Goal: Navigation & Orientation: Find specific page/section

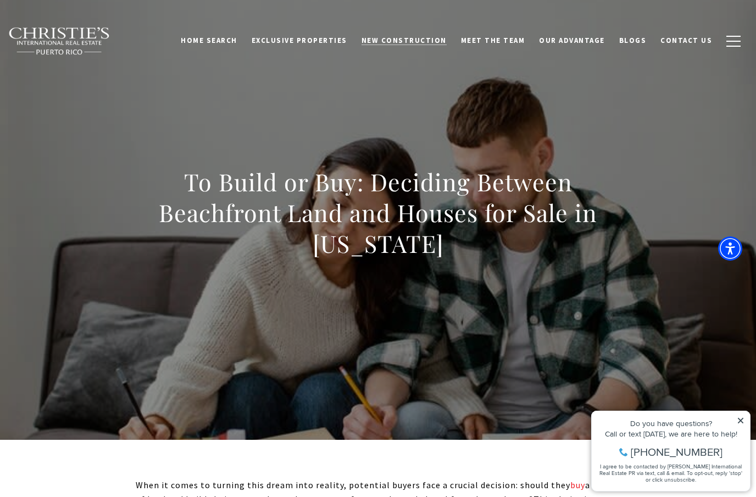
click at [432, 38] on span "New Construction" at bounding box center [403, 40] width 85 height 9
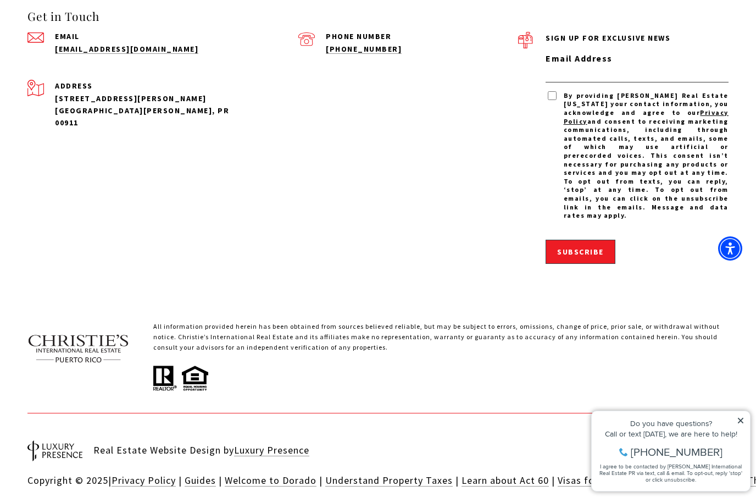
scroll to position [2650, 0]
click at [743, 420] on icon at bounding box center [741, 420] width 8 height 8
click at [739, 420] on icon at bounding box center [741, 420] width 8 height 8
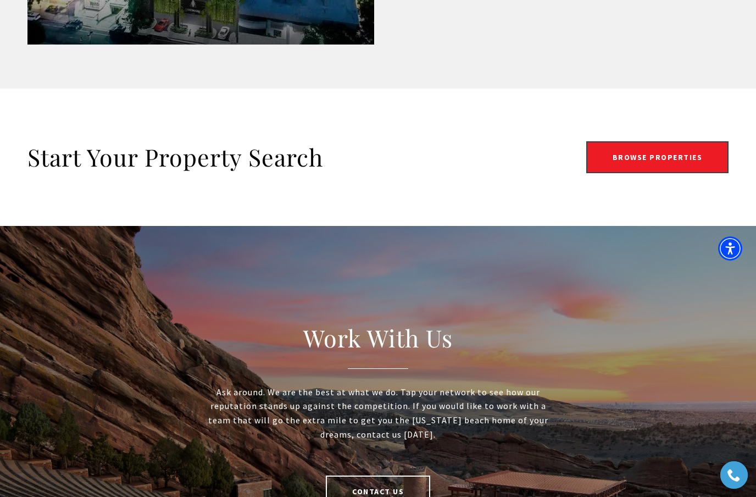
scroll to position [1972, 0]
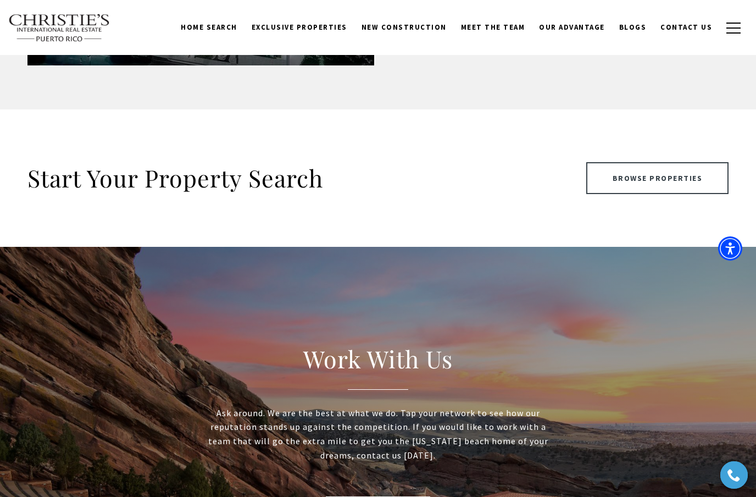
click at [625, 178] on link "Browse Properties" at bounding box center [657, 178] width 143 height 32
click at [635, 178] on link "Browse Properties" at bounding box center [657, 178] width 143 height 32
click at [665, 178] on link "Browse Properties" at bounding box center [657, 178] width 143 height 32
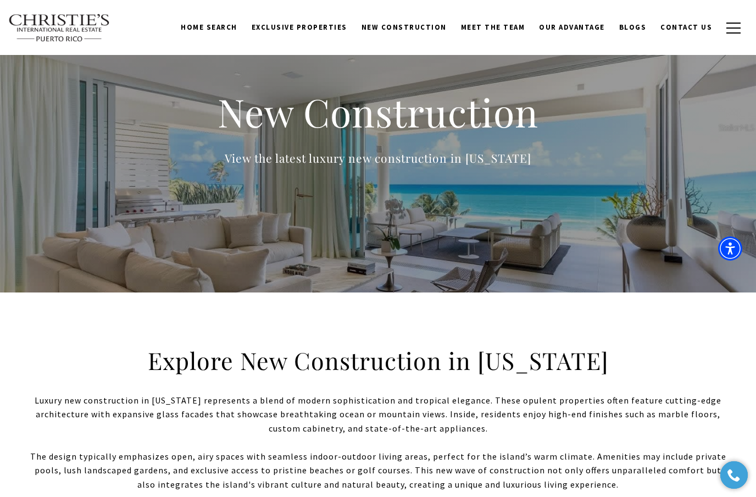
scroll to position [0, 0]
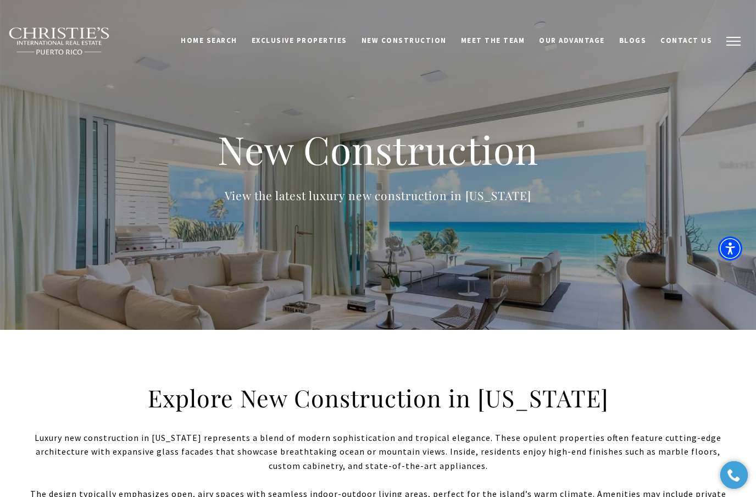
click at [732, 41] on span "button" at bounding box center [733, 41] width 14 height 1
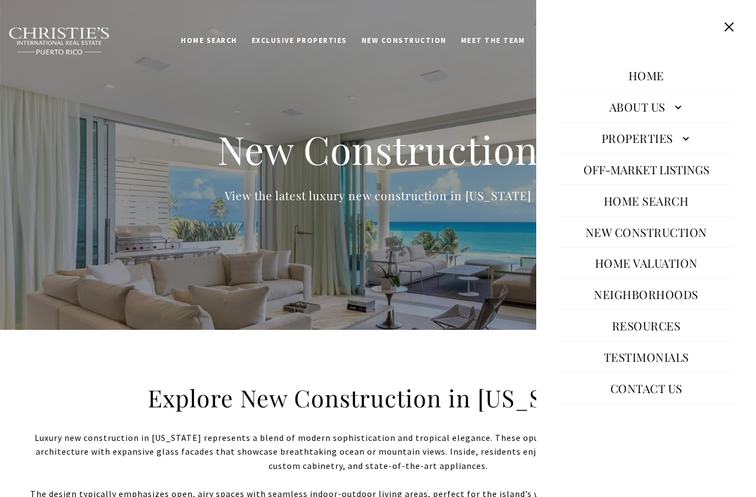
click at [682, 151] on link "Properties" at bounding box center [646, 138] width 176 height 26
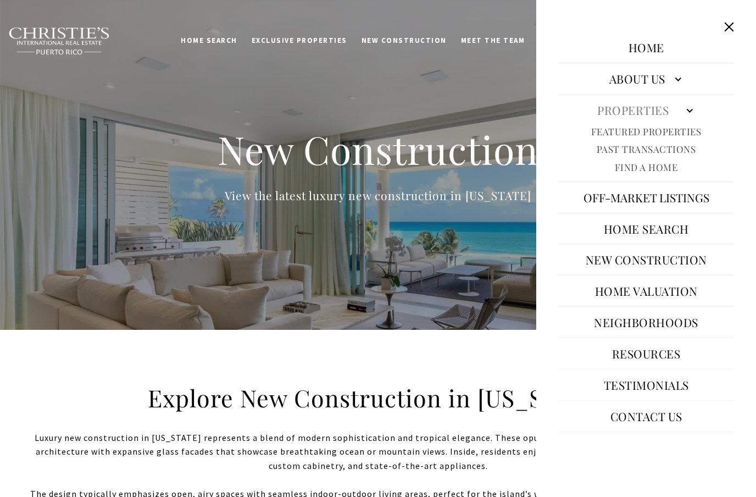
click at [655, 174] on link "Find A Home" at bounding box center [646, 167] width 63 height 13
